Goal: Information Seeking & Learning: Learn about a topic

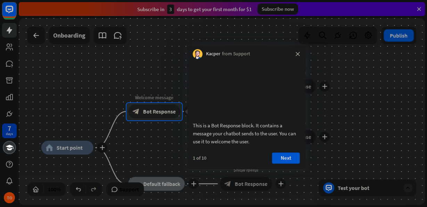
click at [65, 146] on div at bounding box center [213, 163] width 427 height 87
click at [170, 113] on span "Bot Response" at bounding box center [159, 111] width 33 height 7
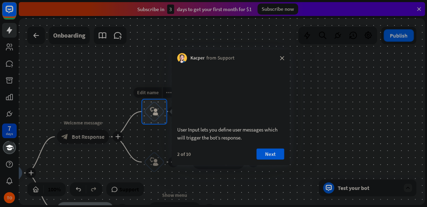
click at [160, 119] on div "block_user_input" at bounding box center [154, 111] width 21 height 21
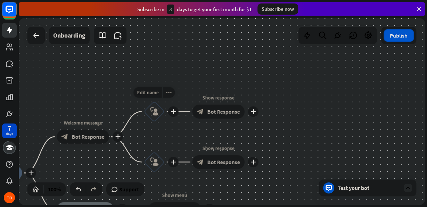
click at [160, 119] on div "block_user_input" at bounding box center [154, 111] width 21 height 21
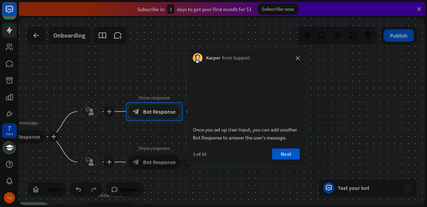
click at [231, 108] on video at bounding box center [246, 92] width 107 height 53
click at [232, 118] on video at bounding box center [246, 92] width 107 height 53
click at [281, 159] on button "Next" at bounding box center [286, 153] width 28 height 11
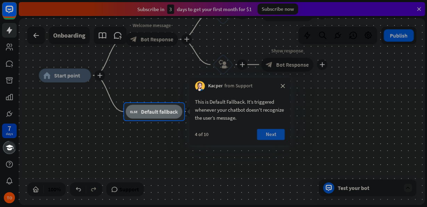
click at [274, 134] on button "Next" at bounding box center [271, 133] width 28 height 11
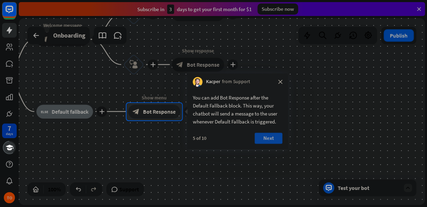
click at [276, 134] on button "Next" at bounding box center [269, 137] width 28 height 11
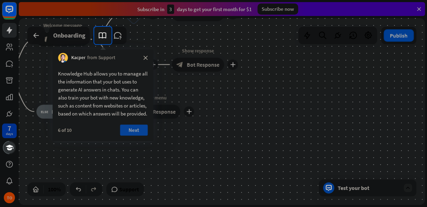
click at [144, 135] on button "Next" at bounding box center [134, 129] width 28 height 11
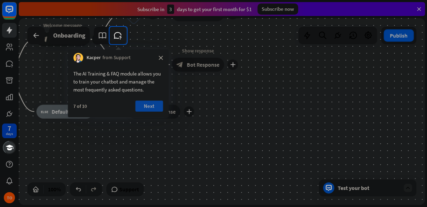
click at [153, 103] on button "Next" at bounding box center [149, 105] width 28 height 11
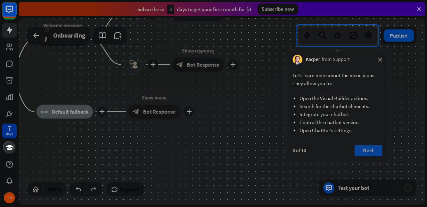
click at [376, 151] on button "Next" at bounding box center [368, 149] width 28 height 11
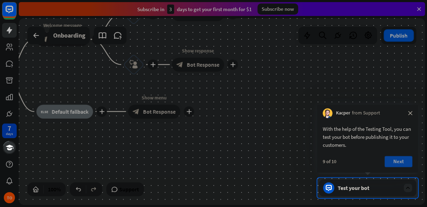
click at [404, 164] on button "Next" at bounding box center [398, 161] width 28 height 11
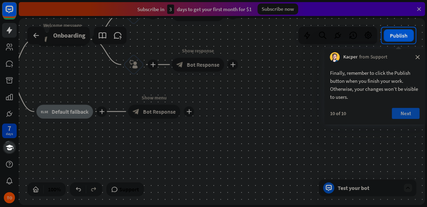
click at [410, 114] on button "Next" at bounding box center [405, 113] width 28 height 11
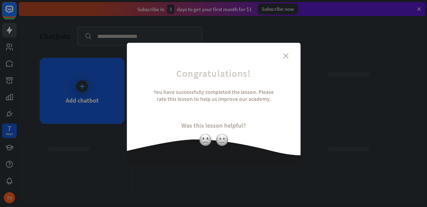
click at [84, 85] on div "close Congratulations! You have successfully completed the lesson. Please rate …" at bounding box center [213, 103] width 427 height 207
click at [240, 97] on div "You have successfully completed the lesson. Please rate this lesson to help us …" at bounding box center [214, 100] width 122 height 24
click at [286, 56] on icon "close" at bounding box center [285, 55] width 5 height 5
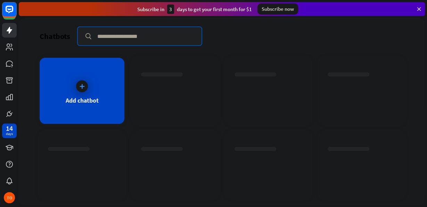
click at [114, 37] on input "text" at bounding box center [140, 36] width 124 height 18
click at [163, 38] on input "**********" at bounding box center [140, 36] width 124 height 18
type input "**********"
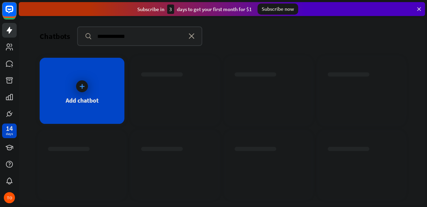
click at [144, 88] on div at bounding box center [175, 84] width 68 height 24
click at [82, 100] on div "Add chatbot" at bounding box center [82, 100] width 33 height 8
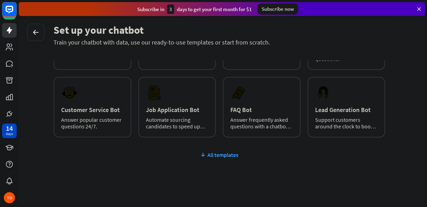
scroll to position [85, 0]
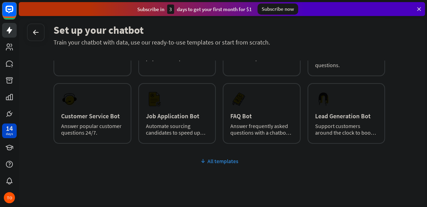
click at [232, 161] on div "All templates" at bounding box center [218, 160] width 331 height 7
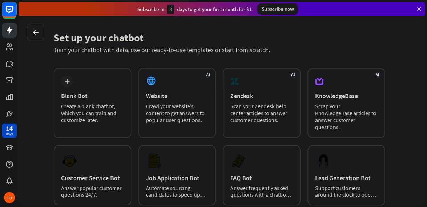
scroll to position [0, 0]
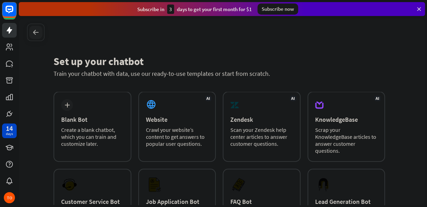
click at [41, 34] on div at bounding box center [35, 32] width 13 height 13
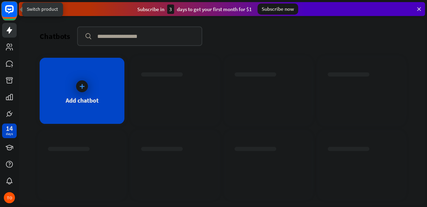
click at [9, 7] on rect at bounding box center [9, 9] width 15 height 15
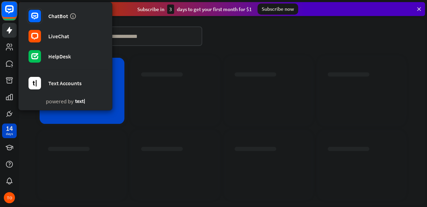
click at [3, 2] on div "ChatBot LiveChat HelpDesk Text Accounts powered by" at bounding box center [9, 60] width 19 height 121
